Goal: Information Seeking & Learning: Learn about a topic

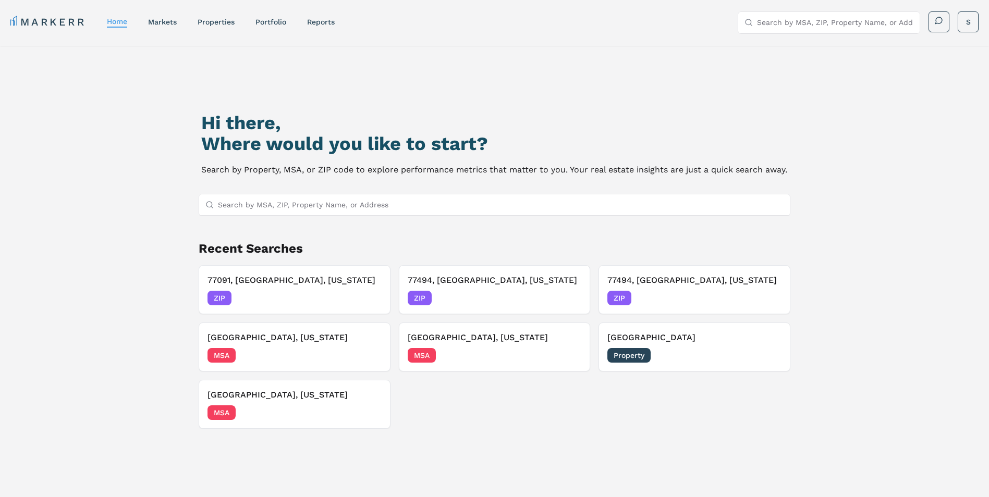
click at [327, 197] on input "Search by MSA, ZIP, Property Name, or Address" at bounding box center [501, 204] width 566 height 21
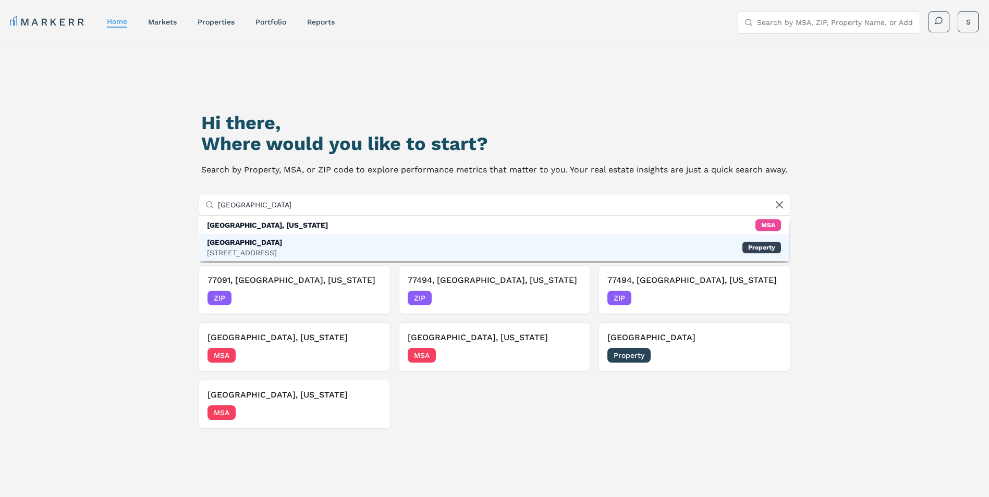
type input "[GEOGRAPHIC_DATA]"
click at [306, 254] on div "[GEOGRAPHIC_DATA] [STREET_ADDRESS] Property" at bounding box center [494, 247] width 591 height 27
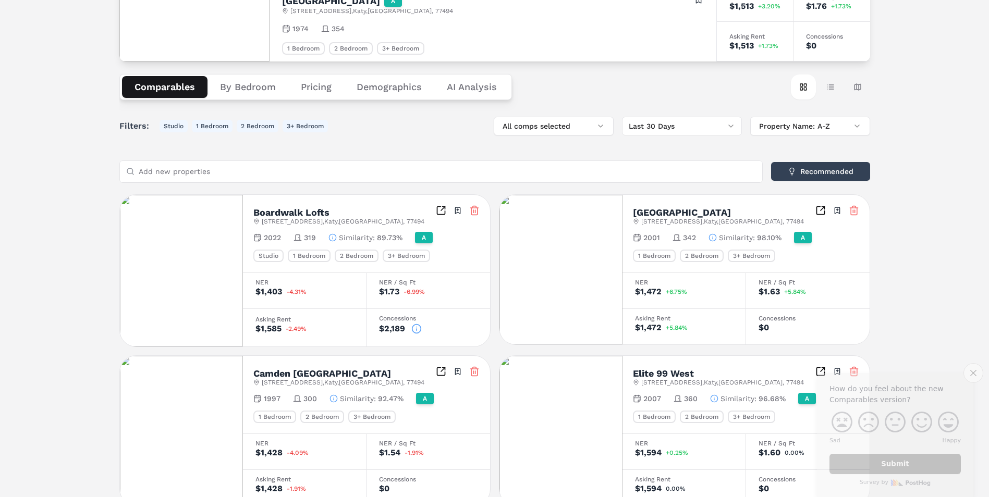
scroll to position [104, 0]
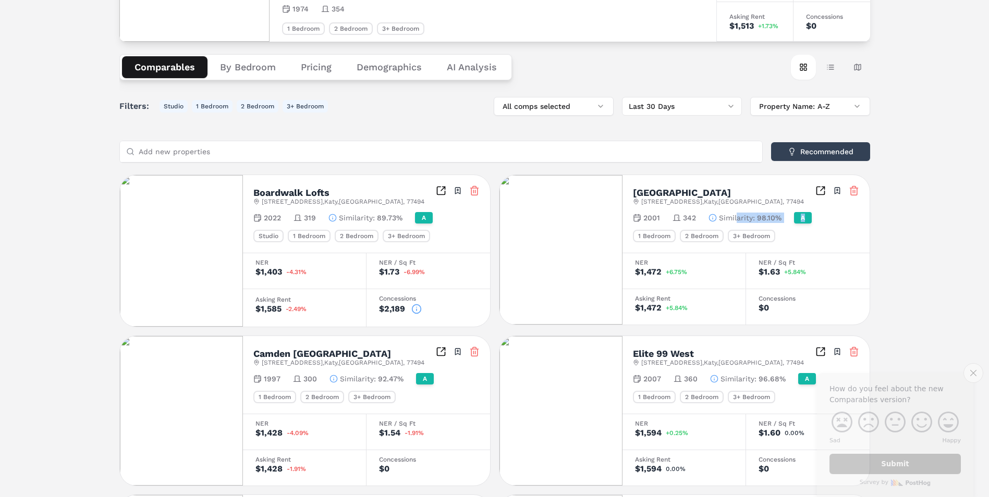
drag, startPoint x: 736, startPoint y: 218, endPoint x: 820, endPoint y: 226, distance: 84.3
click at [820, 226] on div "[GEOGRAPHIC_DATA] [STREET_ADDRESS] Toggle portfolio menu 2001 342 Similarity : …" at bounding box center [746, 214] width 247 height 78
drag, startPoint x: 820, startPoint y: 226, endPoint x: 833, endPoint y: 229, distance: 13.5
click at [833, 229] on div "[GEOGRAPHIC_DATA] [STREET_ADDRESS] Toggle portfolio menu 2001 342 Similarity : …" at bounding box center [746, 214] width 247 height 78
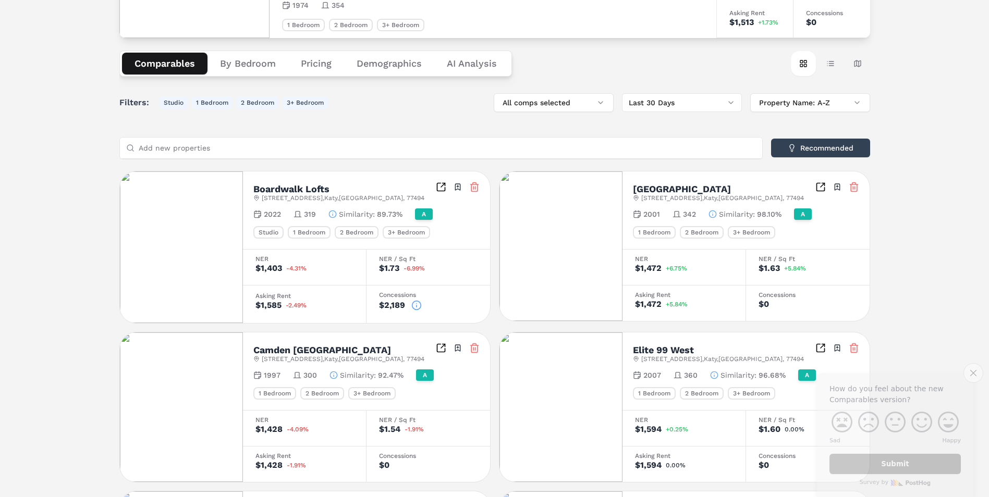
scroll to position [52, 0]
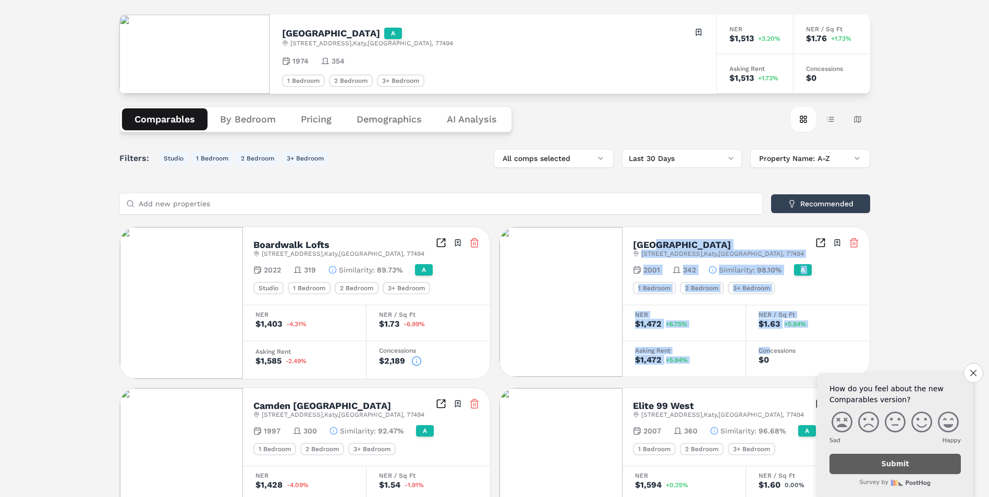
drag, startPoint x: 769, startPoint y: 354, endPoint x: 655, endPoint y: 238, distance: 162.2
click at [655, 238] on div "[GEOGRAPHIC_DATA] [STREET_ADDRESS] Toggle portfolio menu 2001 342 Similarity : …" at bounding box center [746, 302] width 247 height 150
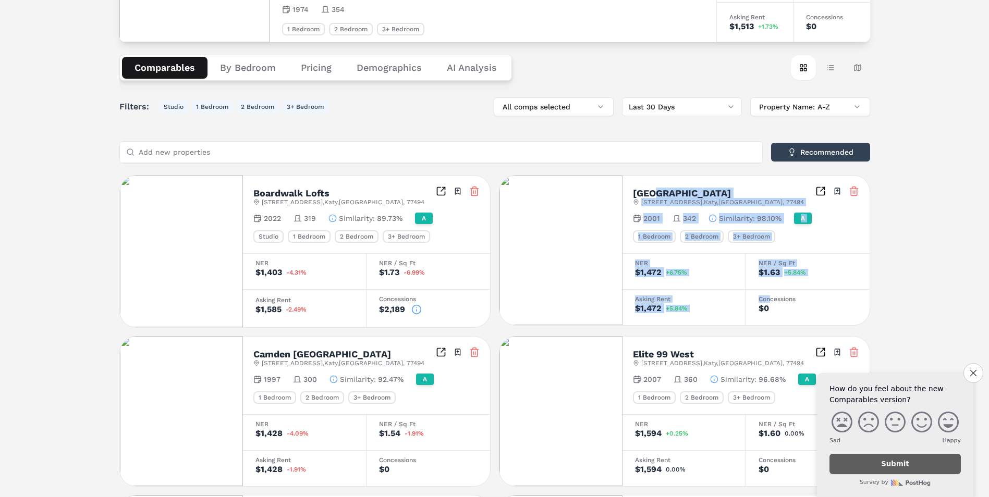
scroll to position [104, 0]
click at [843, 72] on div "Card view Table view Map view" at bounding box center [830, 67] width 79 height 25
click at [833, 69] on button "Table view" at bounding box center [830, 67] width 25 height 25
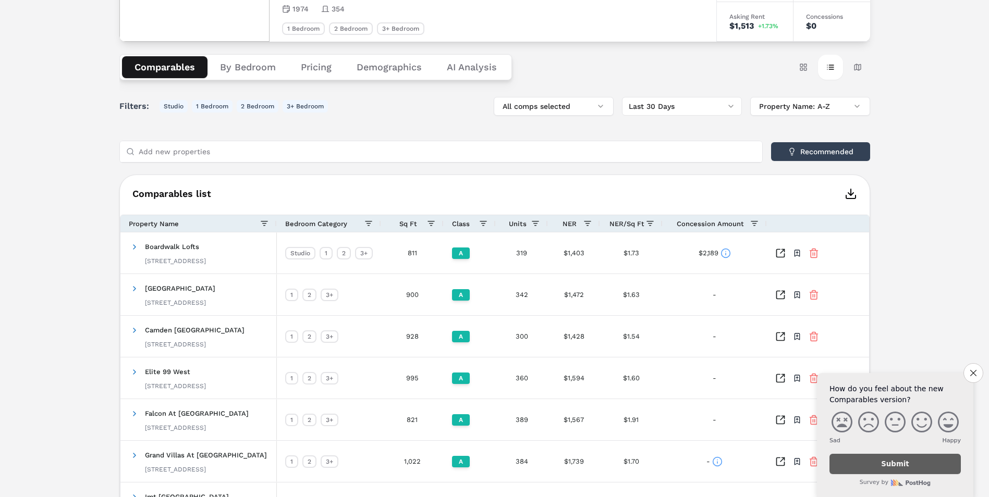
click at [405, 71] on button "Demographics" at bounding box center [389, 67] width 90 height 22
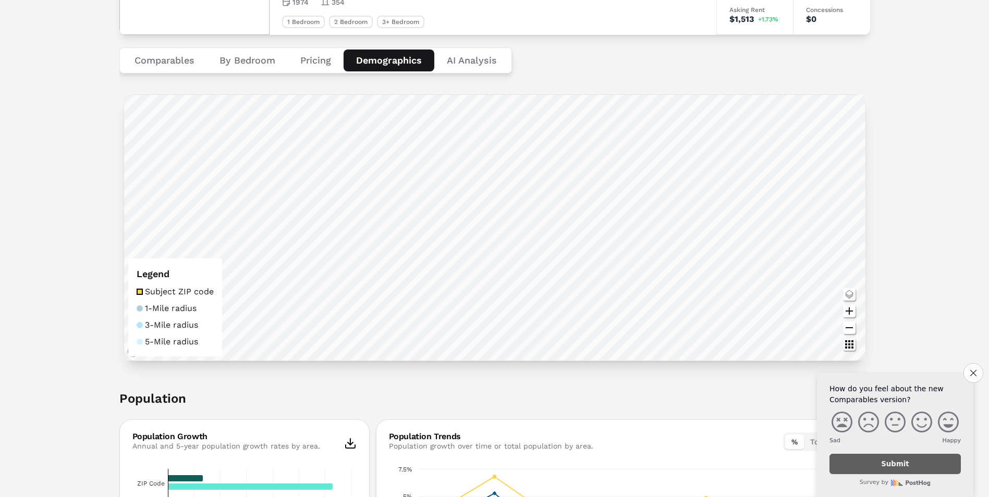
scroll to position [0, 0]
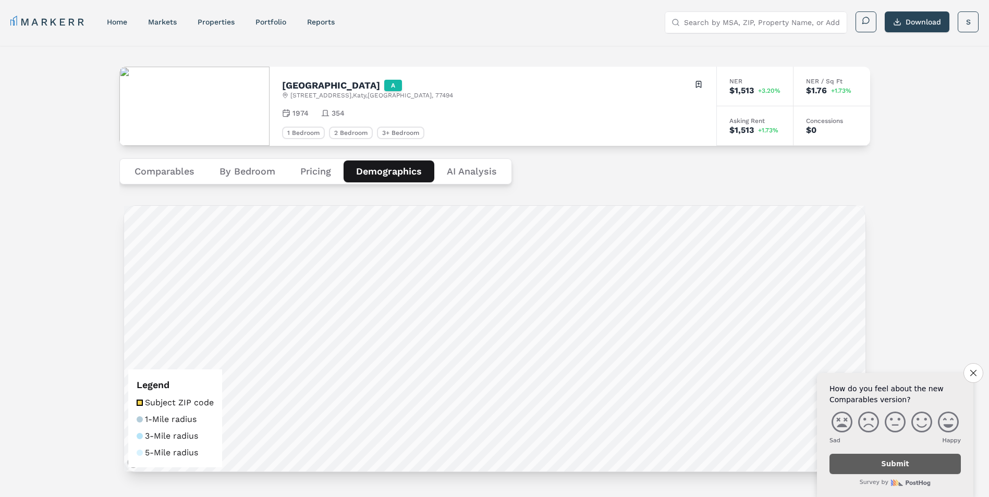
click at [182, 171] on button "Comparables" at bounding box center [164, 172] width 85 height 22
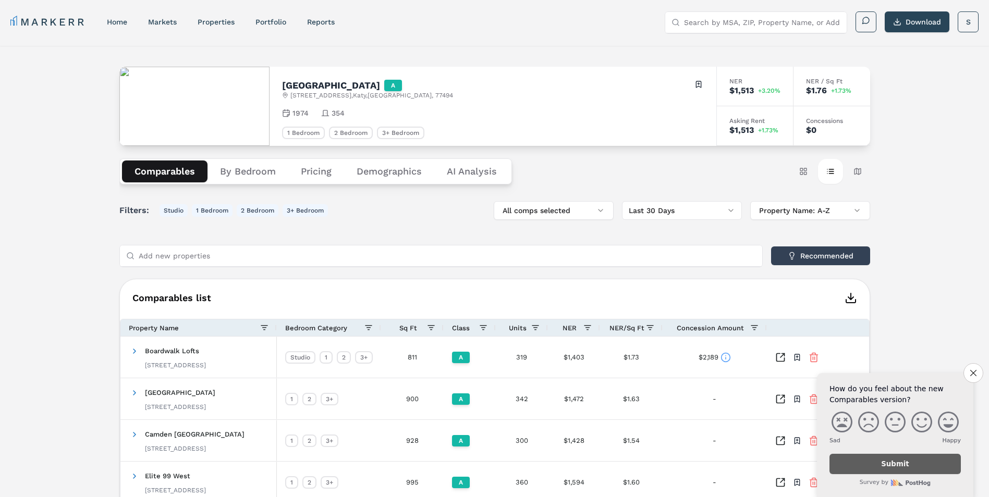
click at [263, 170] on button "By Bedroom" at bounding box center [248, 172] width 81 height 22
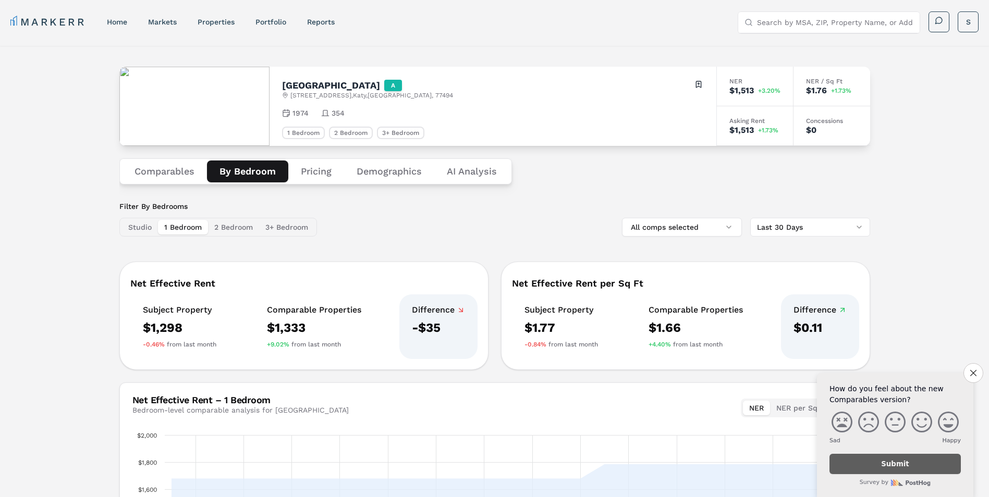
click at [375, 169] on button "Demographics" at bounding box center [389, 172] width 90 height 22
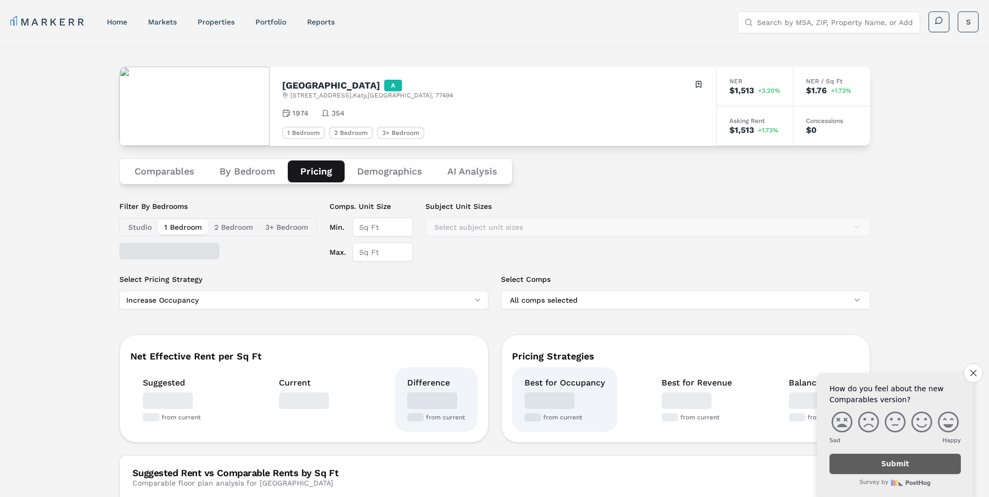
click at [326, 171] on button "Pricing" at bounding box center [316, 172] width 57 height 22
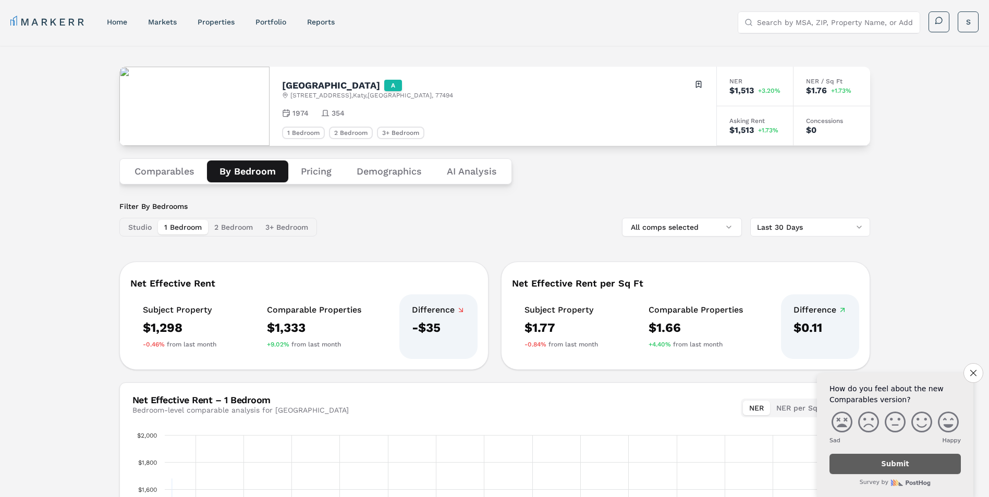
click at [229, 172] on button "By Bedroom" at bounding box center [247, 172] width 81 height 22
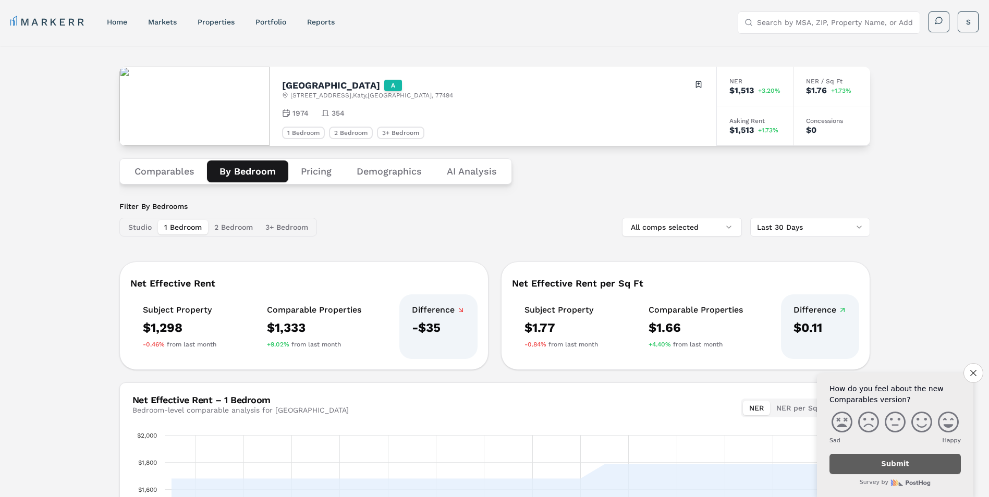
click at [412, 172] on button "Demographics" at bounding box center [389, 172] width 90 height 22
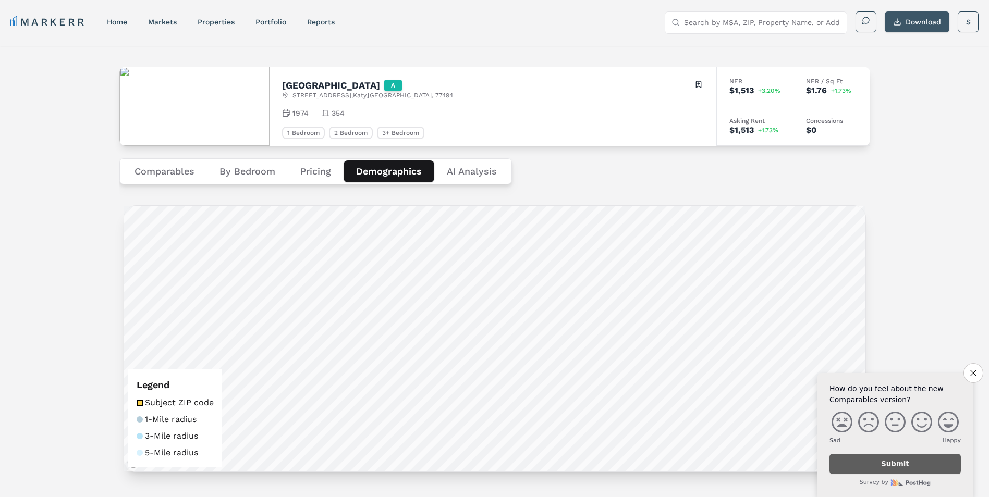
click at [924, 18] on button "Download" at bounding box center [917, 21] width 65 height 21
click at [164, 20] on link "markets" at bounding box center [162, 22] width 29 height 8
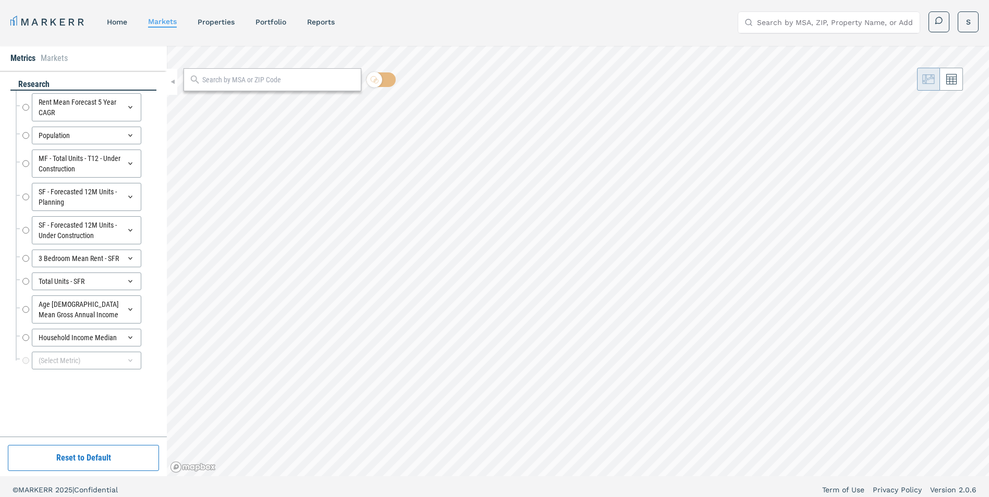
radio input "true"
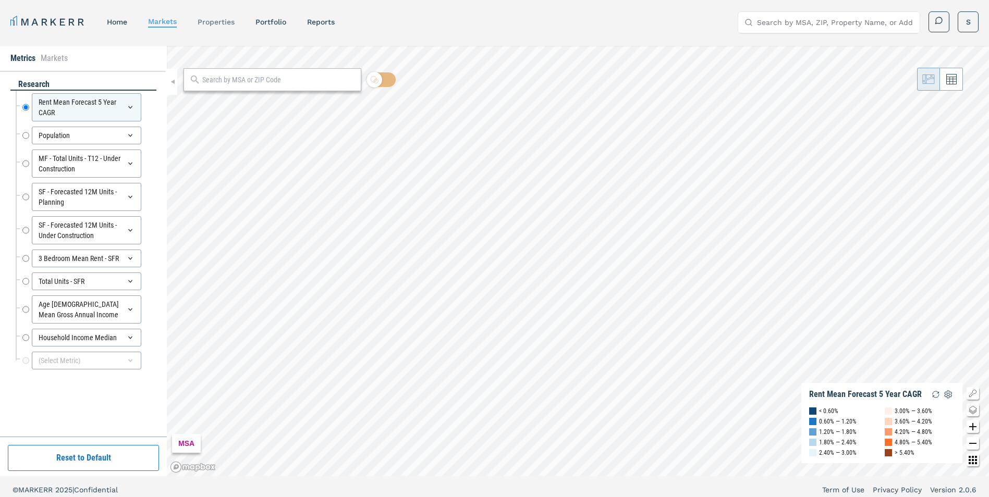
click at [220, 21] on link "properties" at bounding box center [216, 22] width 37 height 8
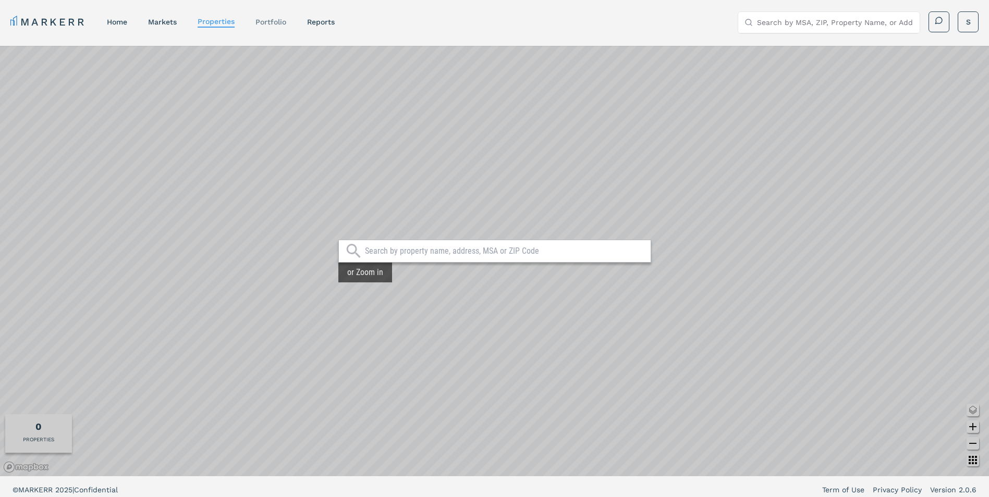
click at [264, 23] on link "Portfolio" at bounding box center [270, 22] width 31 height 8
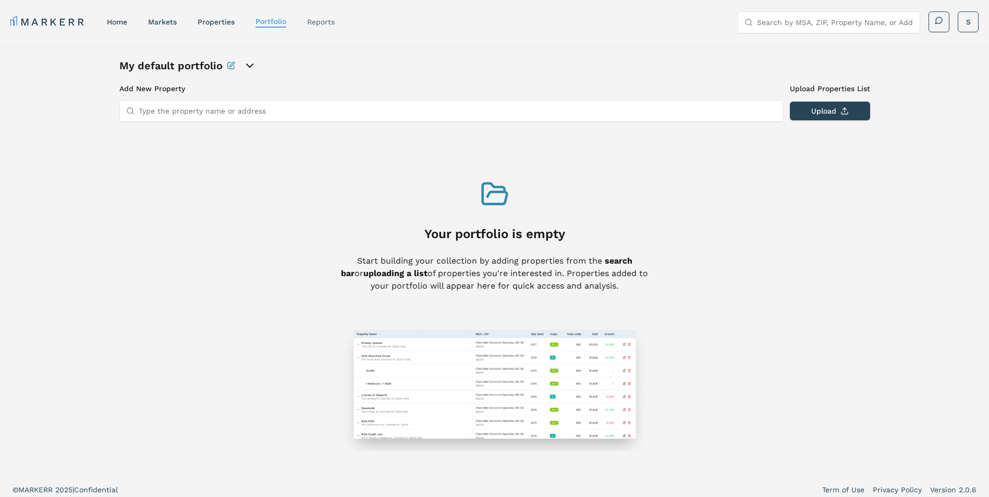
click at [331, 21] on link "reports" at bounding box center [321, 22] width 28 height 8
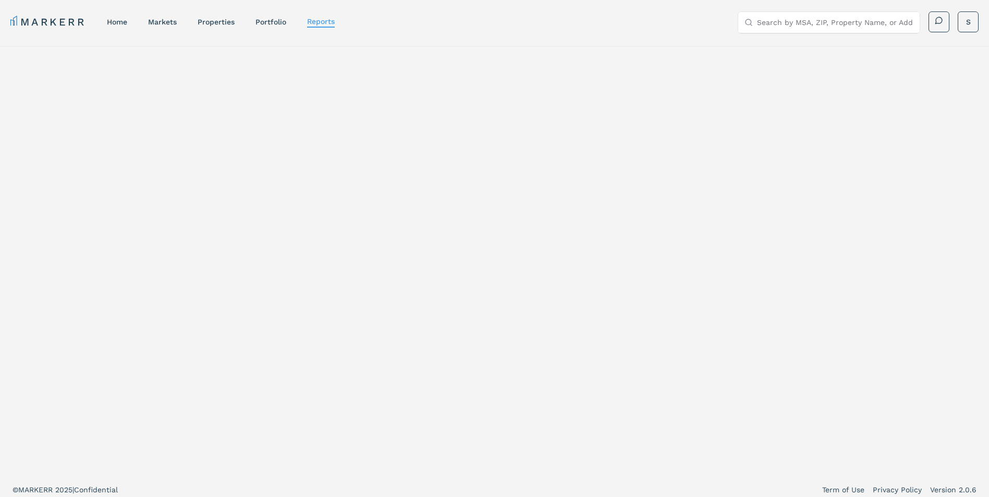
select select "-release_date"
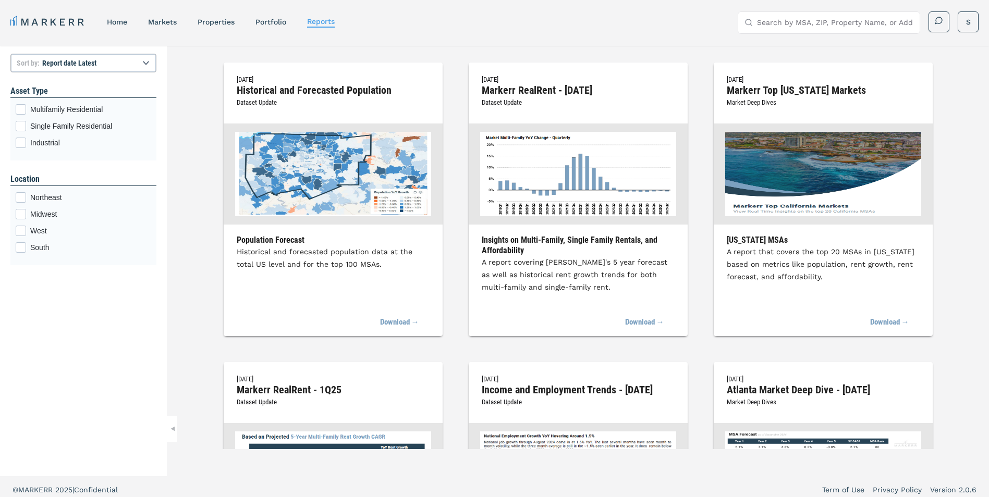
click at [877, 18] on input "Search by MSA, ZIP, Property Name, or Address" at bounding box center [835, 22] width 156 height 21
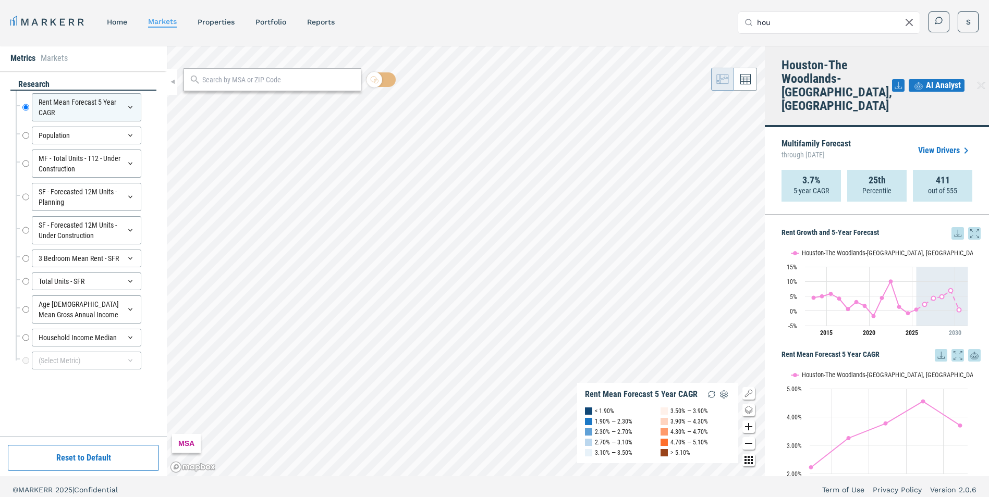
type input "hou"
click at [114, 19] on link "home" at bounding box center [117, 22] width 20 height 8
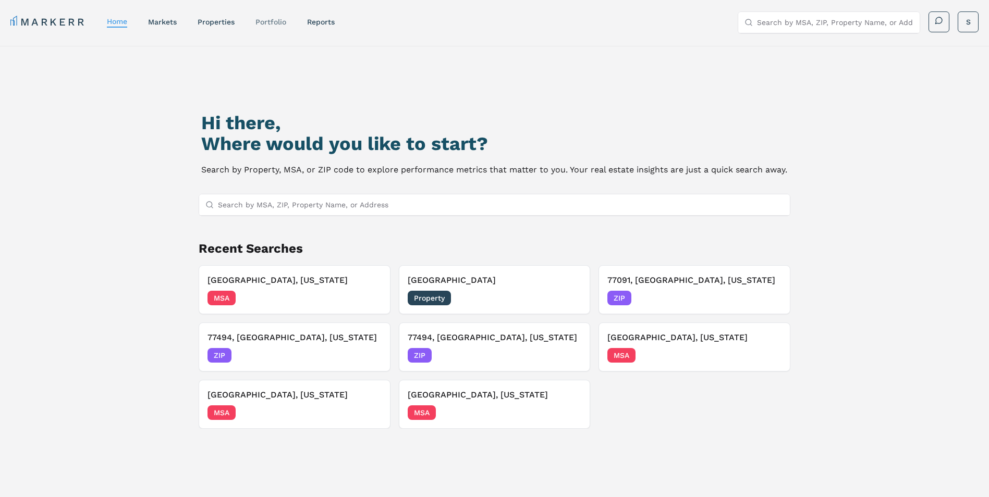
click at [271, 25] on link "Portfolio" at bounding box center [270, 22] width 31 height 8
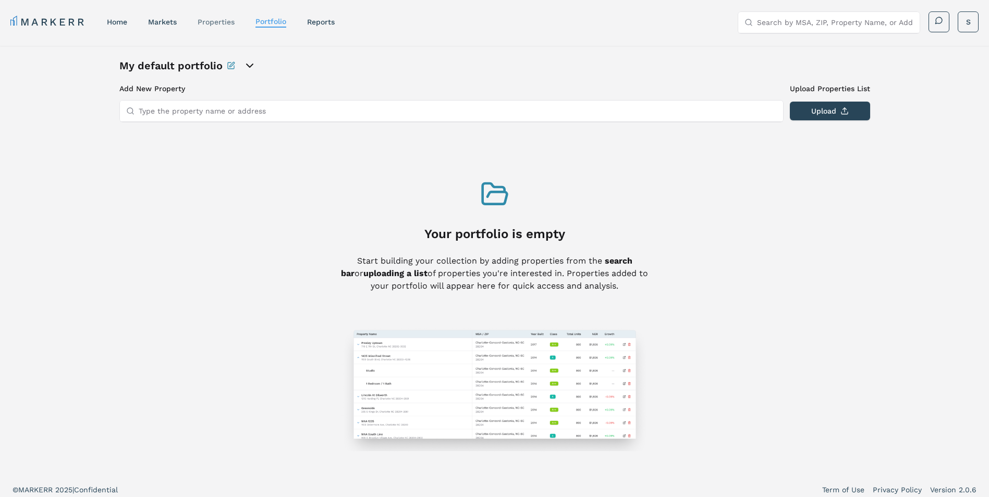
click at [222, 23] on link "properties" at bounding box center [216, 22] width 37 height 8
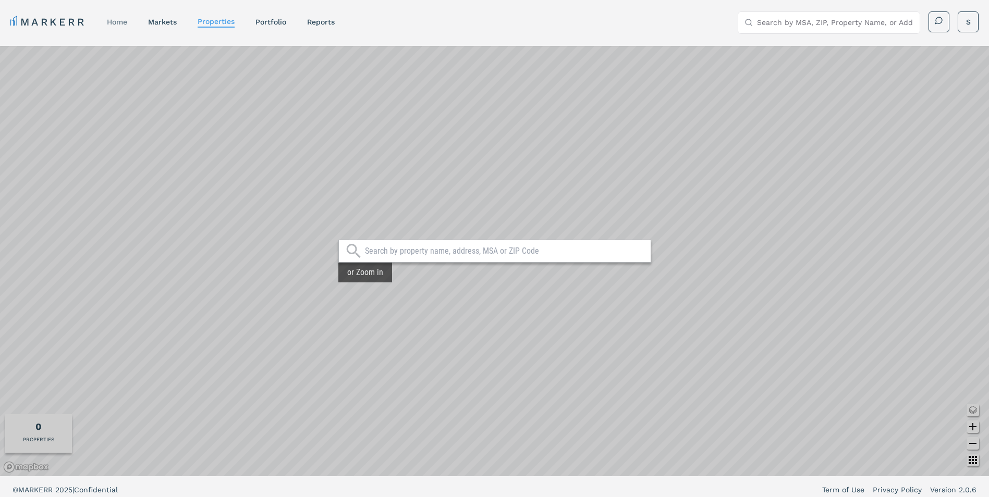
click at [111, 22] on link "home" at bounding box center [117, 22] width 20 height 8
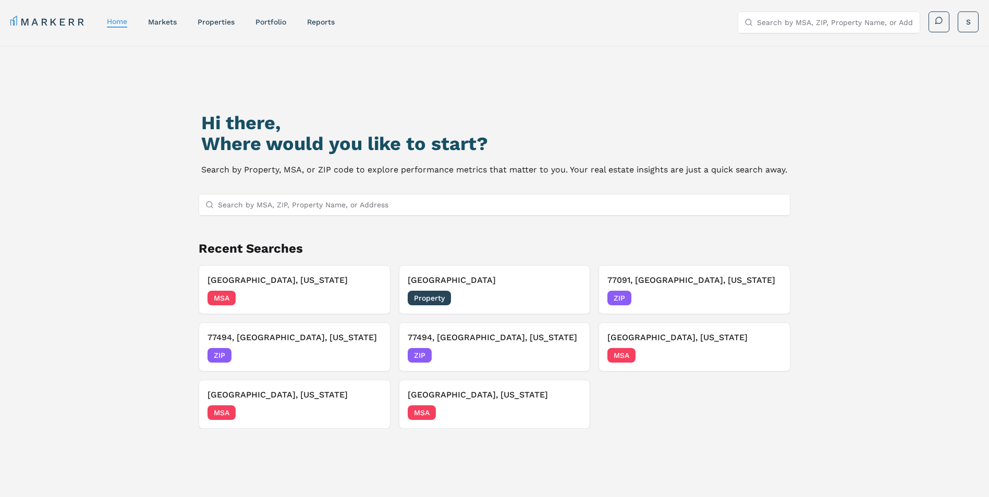
click at [394, 218] on div "Hi there, Where would you like to start? Search by Property, MSA, or ZIP code t…" at bounding box center [495, 311] width 692 height 497
click at [394, 202] on input "Search by MSA, ZIP, Property Name, or Address" at bounding box center [501, 204] width 566 height 21
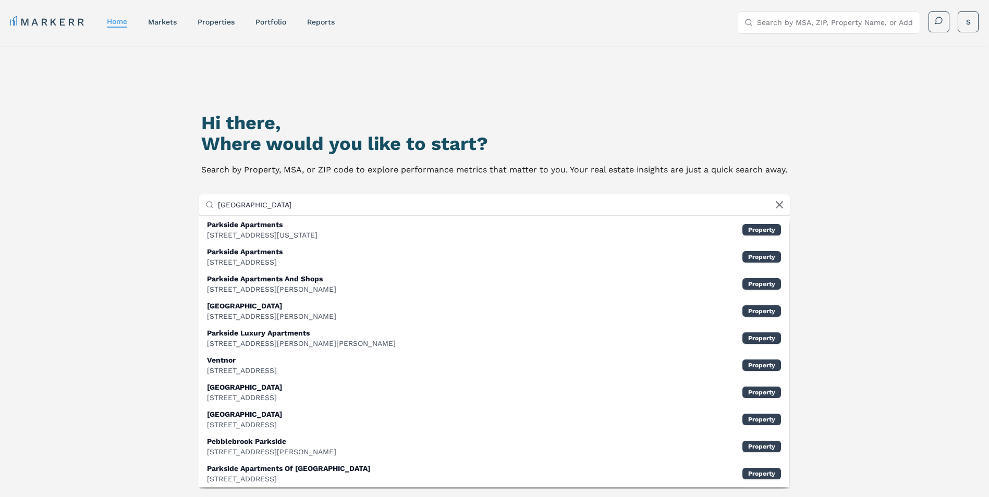
type input "[GEOGRAPHIC_DATA]"
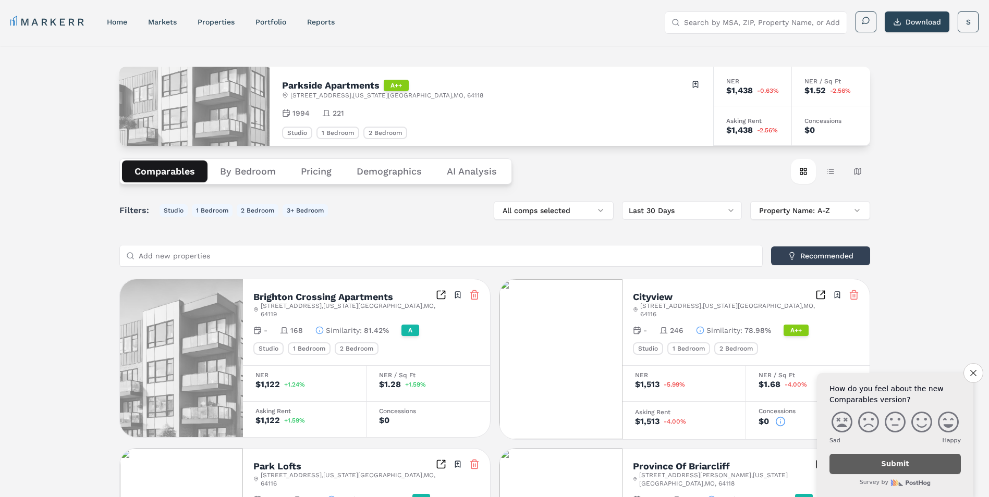
click at [729, 18] on input "Search by MSA, ZIP, Property Name, or Address" at bounding box center [762, 22] width 156 height 21
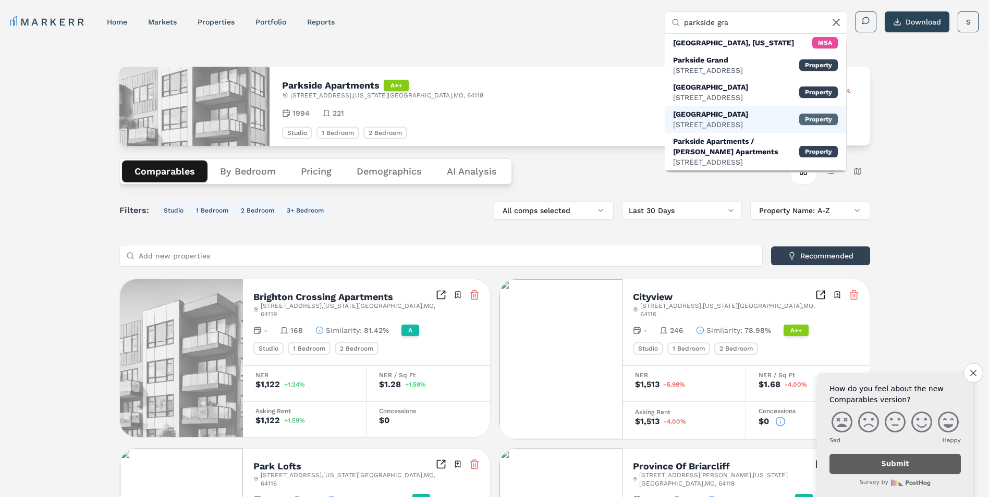
type input "parkside gra"
click at [811, 120] on div "Property" at bounding box center [818, 119] width 39 height 11
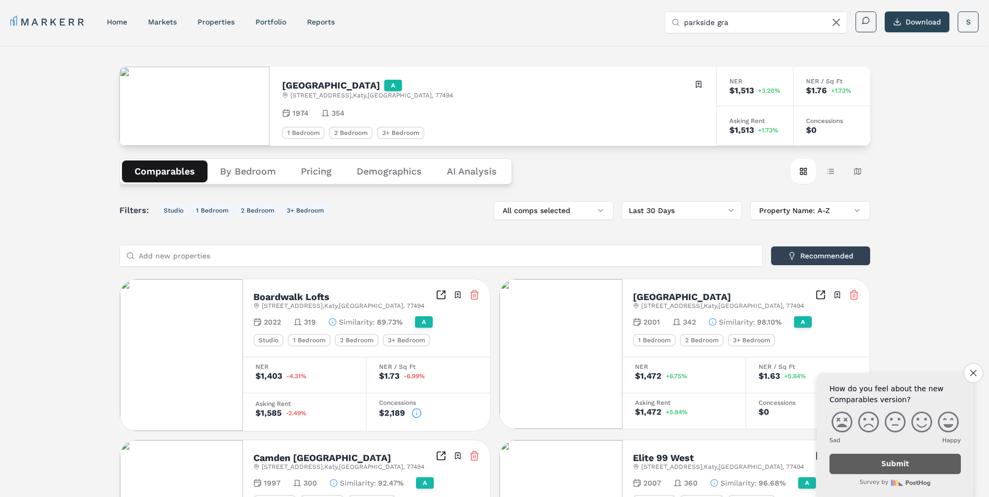
click at [326, 171] on button "Pricing" at bounding box center [316, 172] width 56 height 22
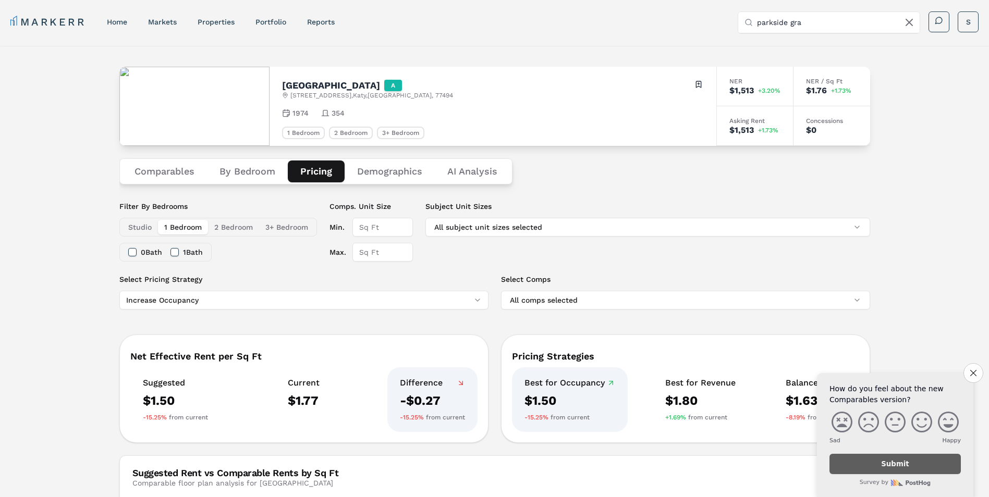
click at [187, 171] on button "Comparables" at bounding box center [164, 172] width 85 height 22
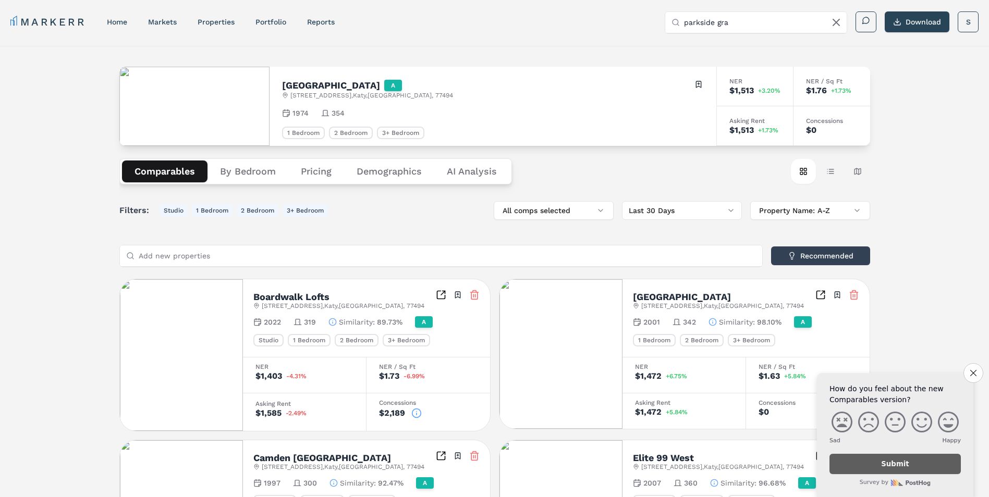
click at [320, 175] on button "Pricing" at bounding box center [316, 172] width 56 height 22
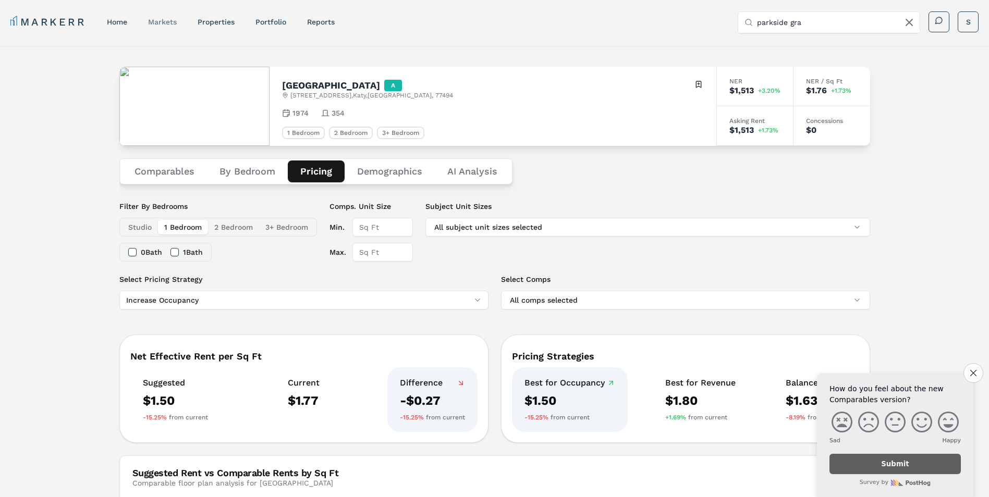
click at [167, 26] on div "markets" at bounding box center [162, 22] width 29 height 10
click at [168, 17] on div "markets" at bounding box center [162, 22] width 29 height 10
click at [168, 19] on link "markets" at bounding box center [162, 22] width 29 height 8
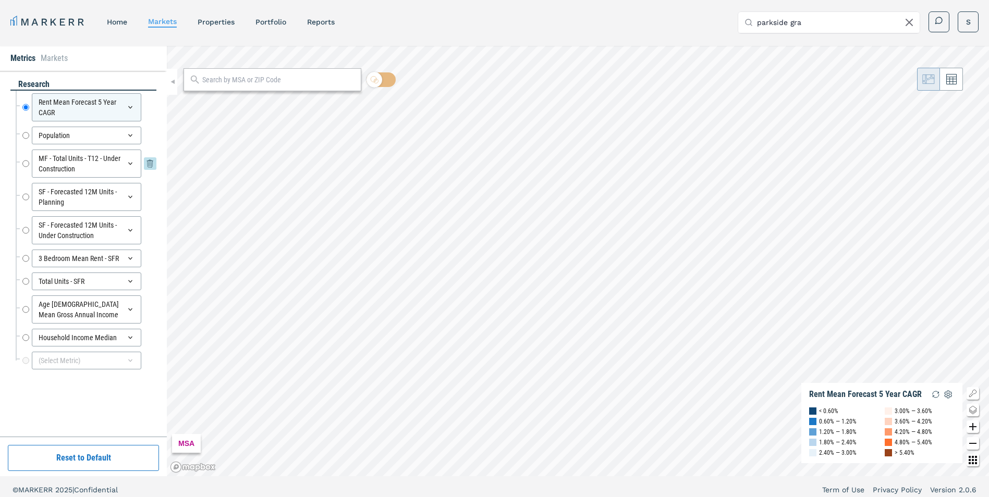
click at [79, 154] on div "MF - Total Units - T12 - Under Construction" at bounding box center [86, 164] width 109 height 28
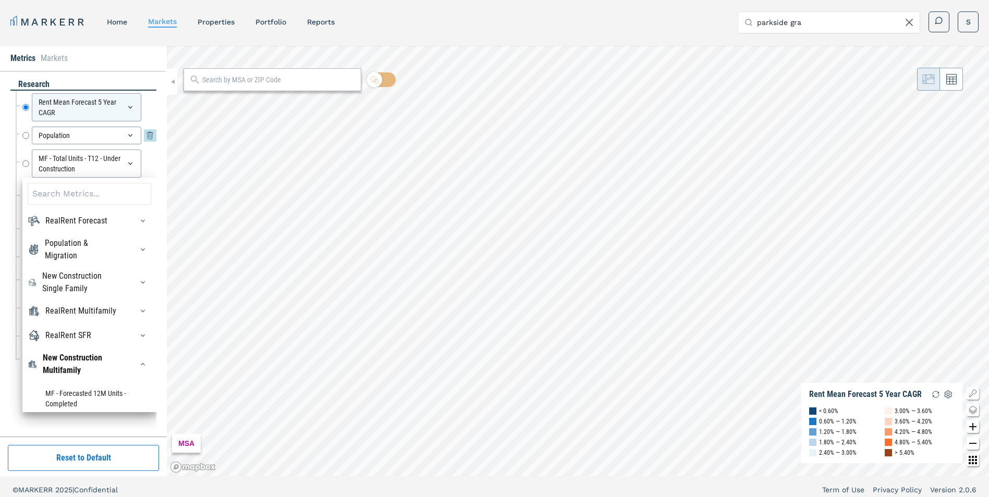
click at [72, 142] on div "Population" at bounding box center [86, 136] width 109 height 18
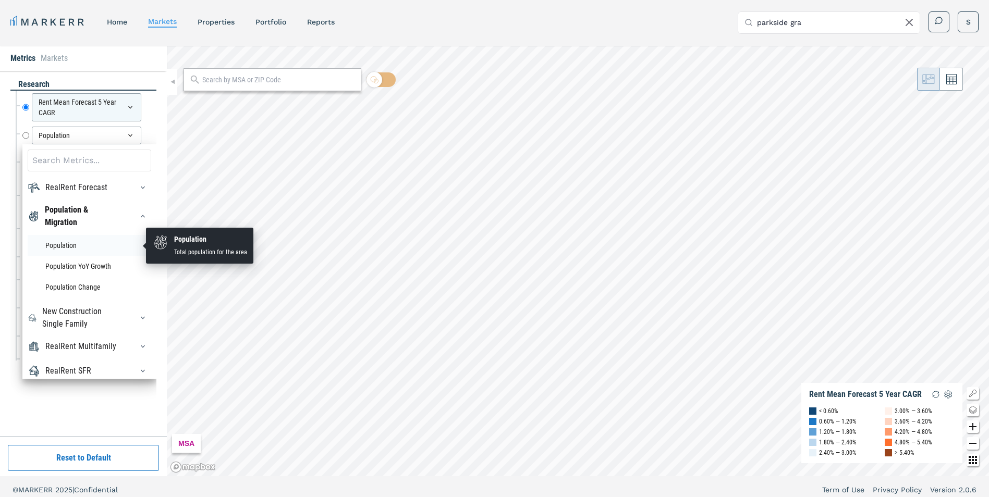
click at [70, 247] on li "Population" at bounding box center [90, 245] width 124 height 21
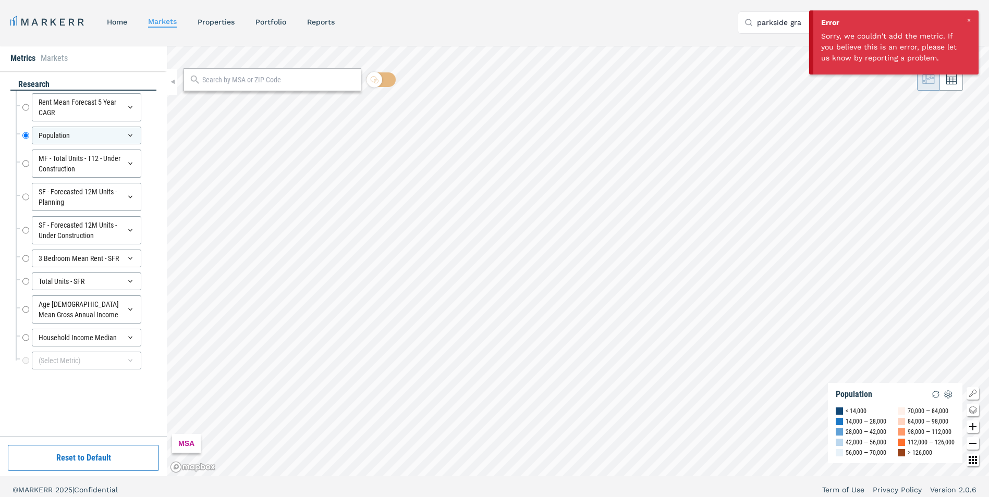
click at [970, 21] on div at bounding box center [968, 20] width 9 height 9
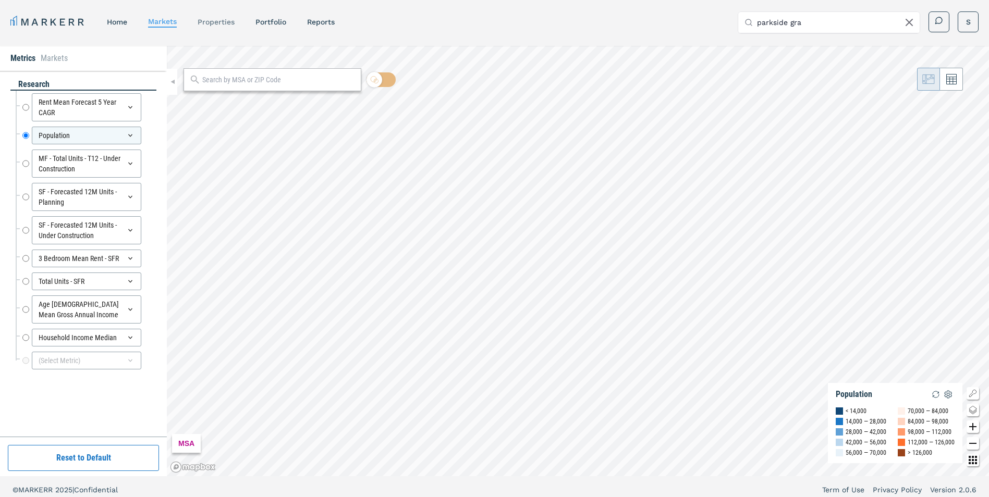
click at [225, 23] on link "properties" at bounding box center [216, 22] width 37 height 8
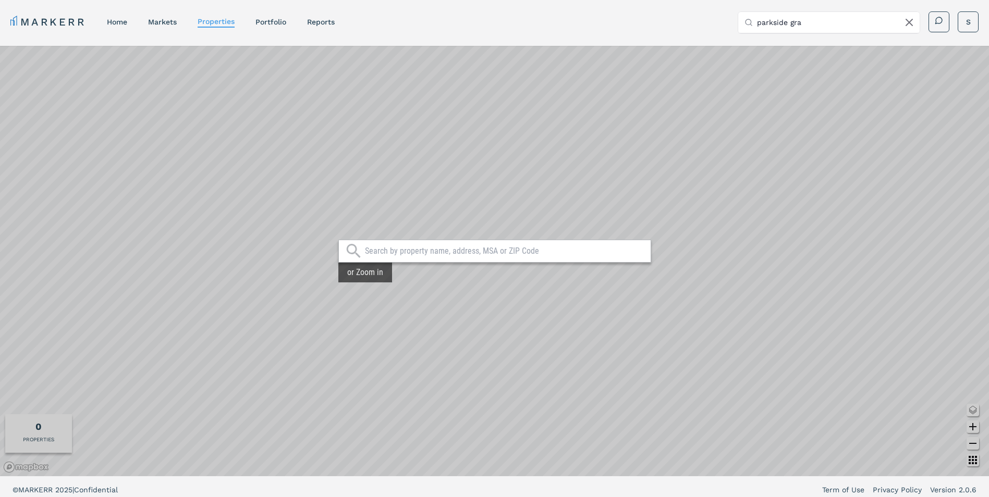
click at [469, 254] on input "text" at bounding box center [505, 251] width 281 height 10
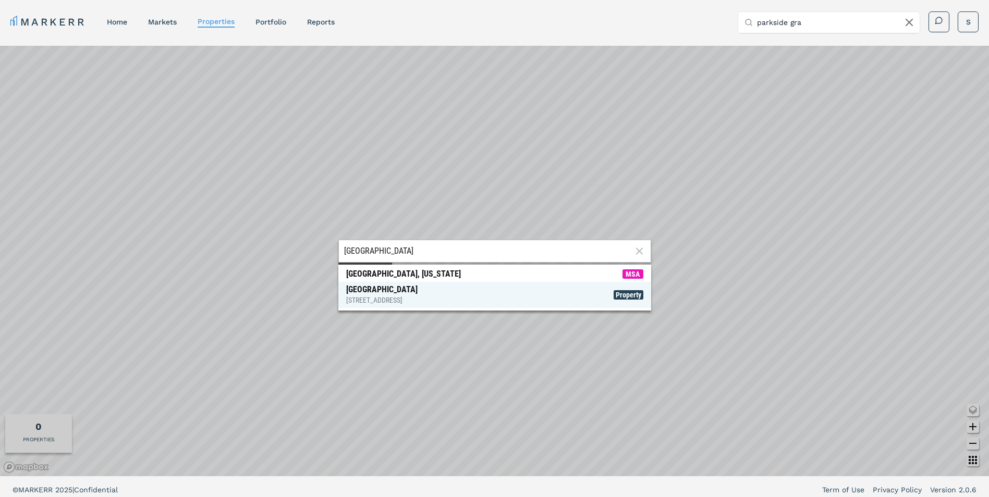
type input "[GEOGRAPHIC_DATA]"
click at [635, 296] on span "Property" at bounding box center [629, 294] width 30 height 9
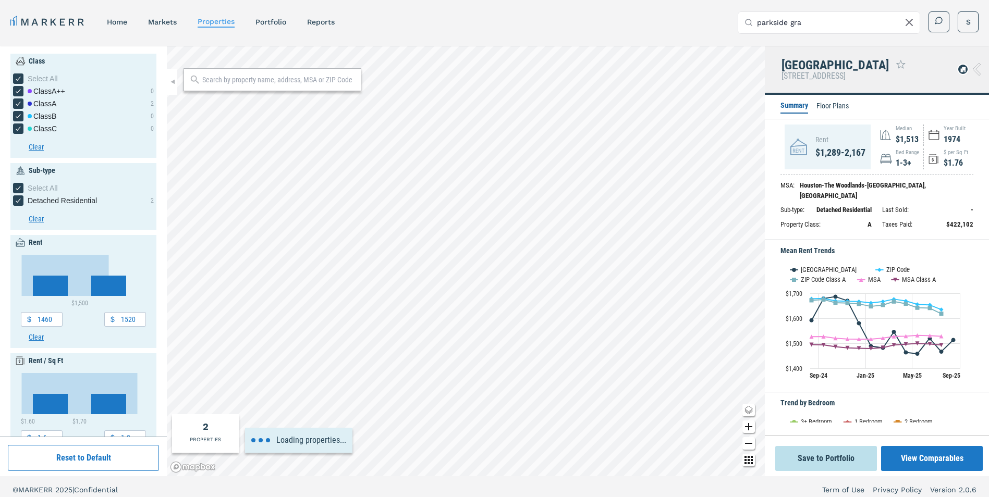
type input "1400"
type input "2000"
type input "1.5"
type input "1970"
type input "2010"
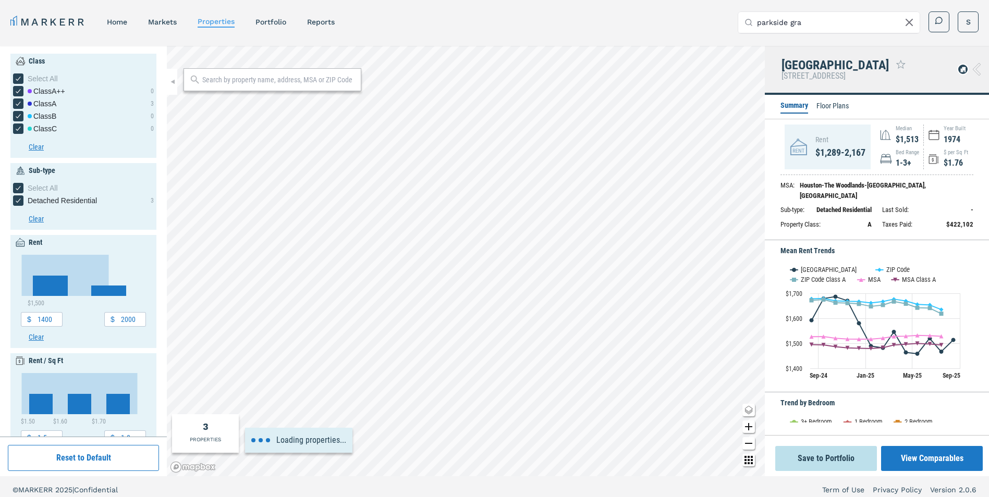
type input "1300"
type input "1900"
type input "2"
type input "1960"
type input "2020"
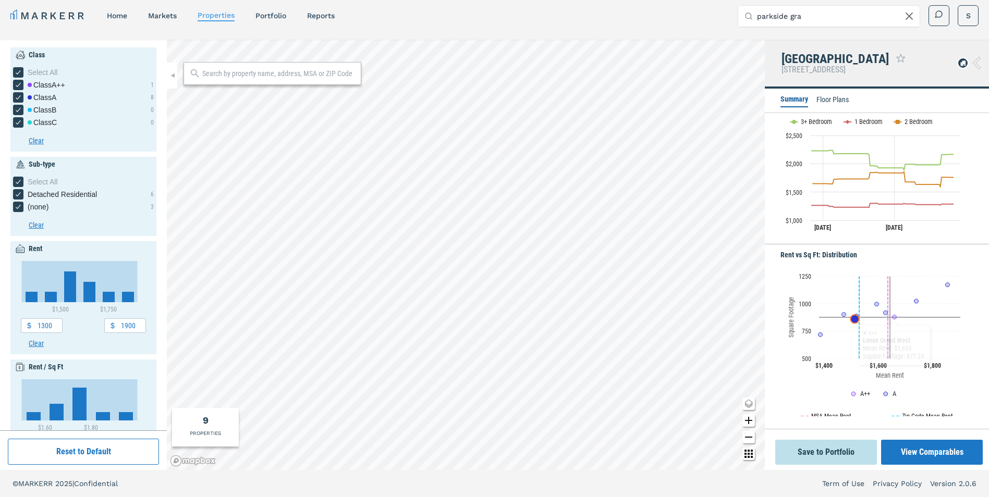
click at [980, 358] on div "Rent vs Sq Ft: Distribution Chart Scatter chart with 2 data series. View as dat…" at bounding box center [877, 336] width 224 height 182
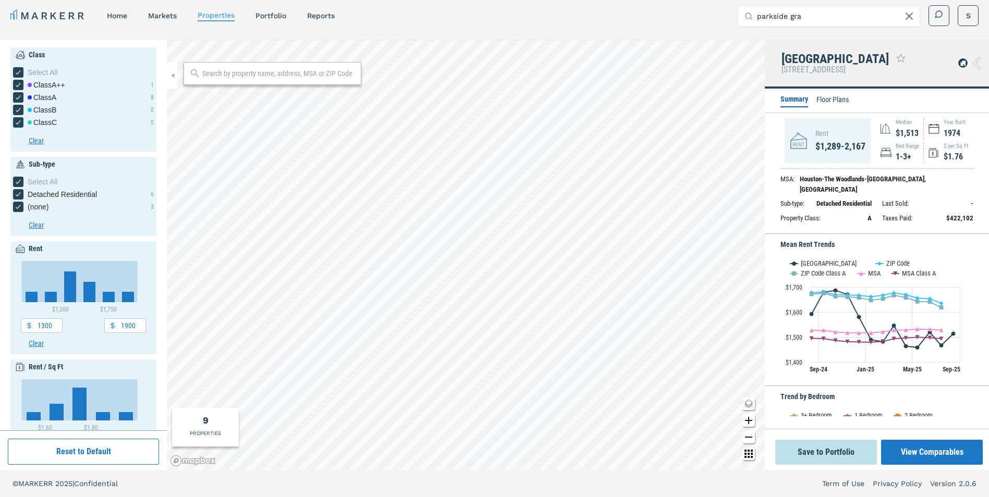
click at [23, 122] on div "[object Object] checkbox input" at bounding box center [18, 122] width 10 height 10
click at [20, 122] on input "Class C" at bounding box center [16, 120] width 7 height 7
checkbox input "false"
click at [20, 111] on icon "[object Object] checkbox input" at bounding box center [18, 110] width 8 height 8
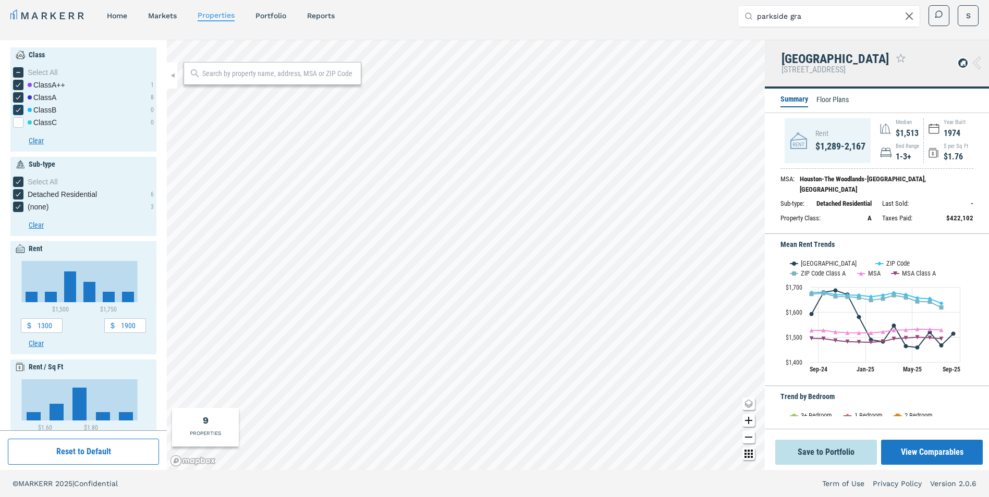
click at [20, 111] on input "Class B" at bounding box center [16, 108] width 7 height 7
checkbox input "false"
